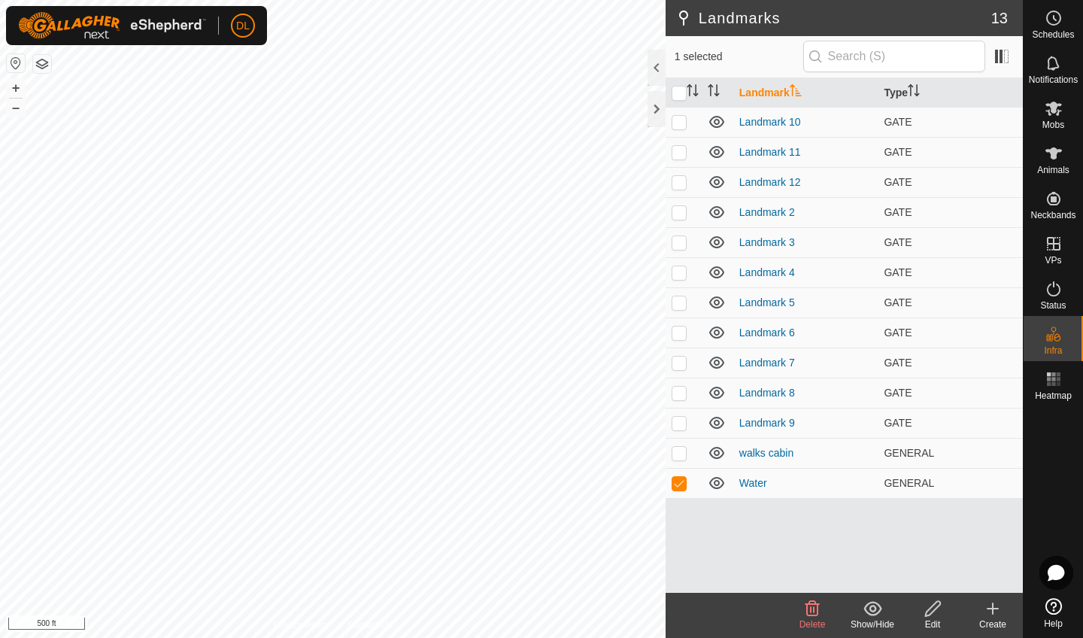
click at [601, 411] on icon at bounding box center [932, 608] width 15 height 15
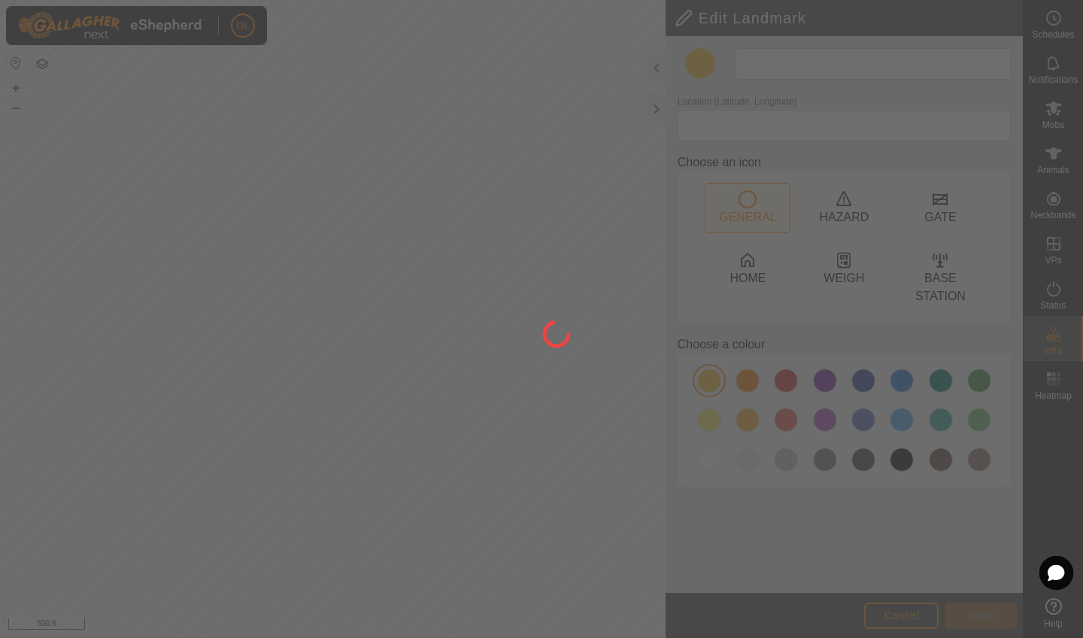
type input "Water"
type input "44.838236, -120.129392"
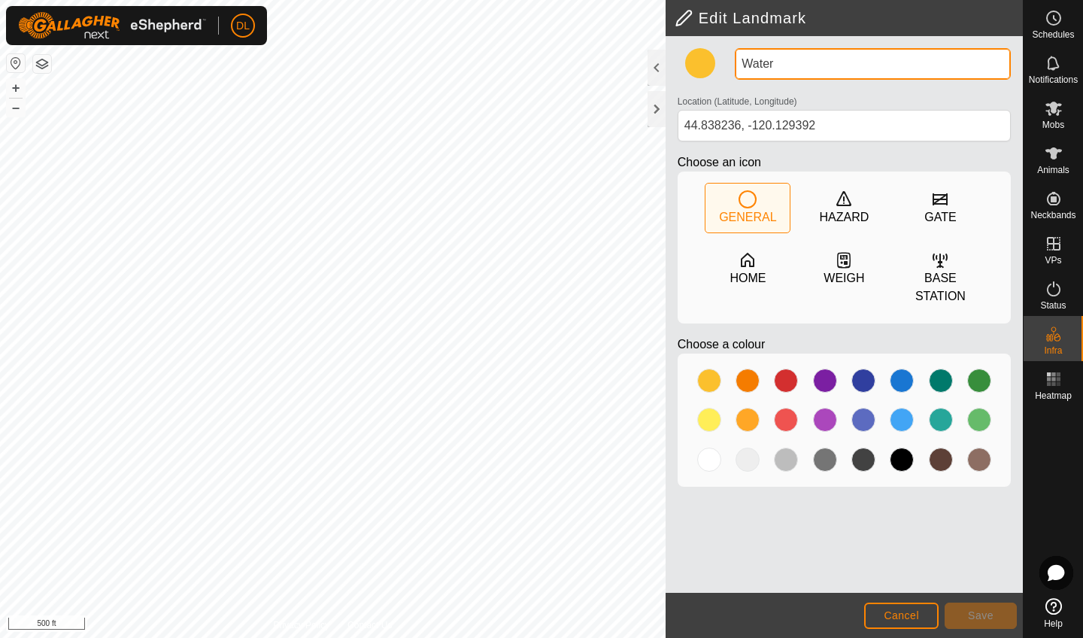
drag, startPoint x: 790, startPoint y: 67, endPoint x: 736, endPoint y: 65, distance: 54.2
click at [601, 65] on input "Water" at bounding box center [873, 64] width 276 height 32
type input "gate"
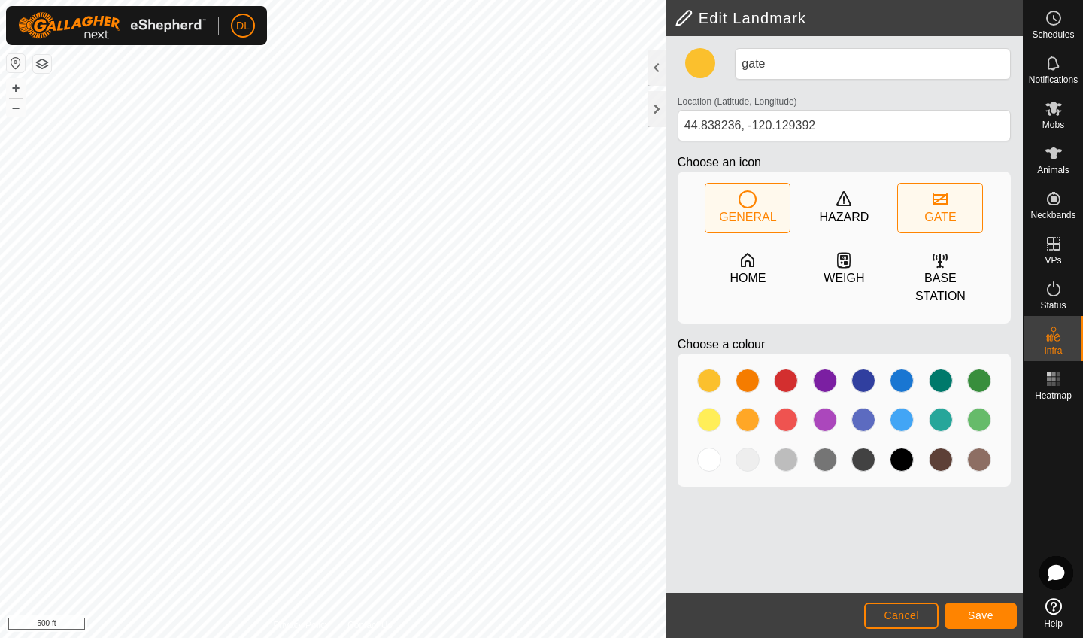
click at [601, 211] on div "GATE" at bounding box center [940, 217] width 32 height 18
click at [601, 411] on span "Save" at bounding box center [981, 615] width 26 height 12
